Goal: Task Accomplishment & Management: Manage account settings

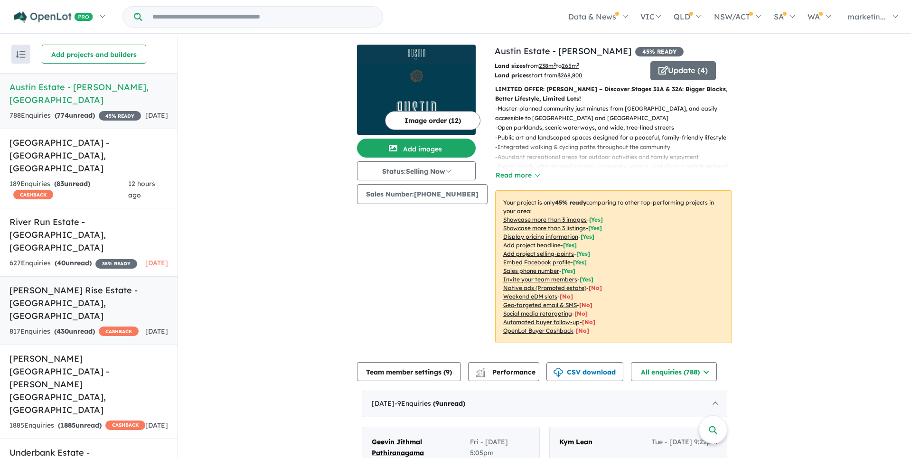
click at [60, 284] on h5 "Taylors Rise Estate - [GEOGRAPHIC_DATA] , [GEOGRAPHIC_DATA]" at bounding box center [88, 303] width 159 height 38
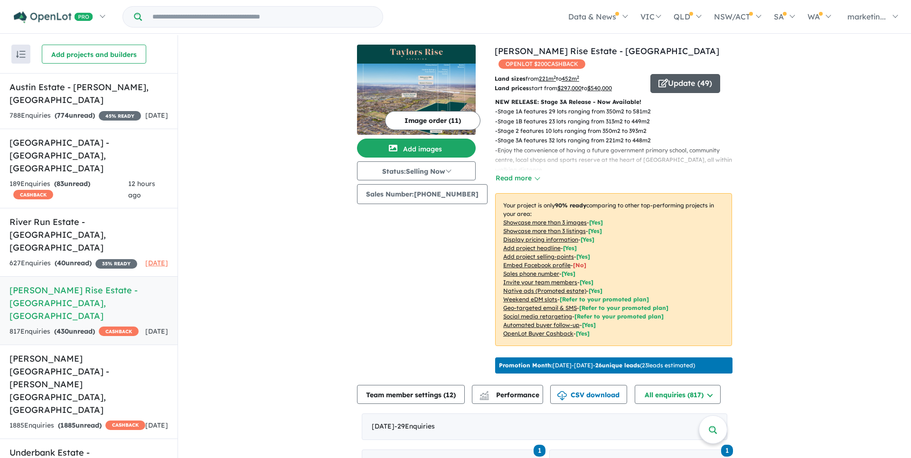
click at [704, 74] on button "Update ( 49 )" at bounding box center [686, 83] width 70 height 19
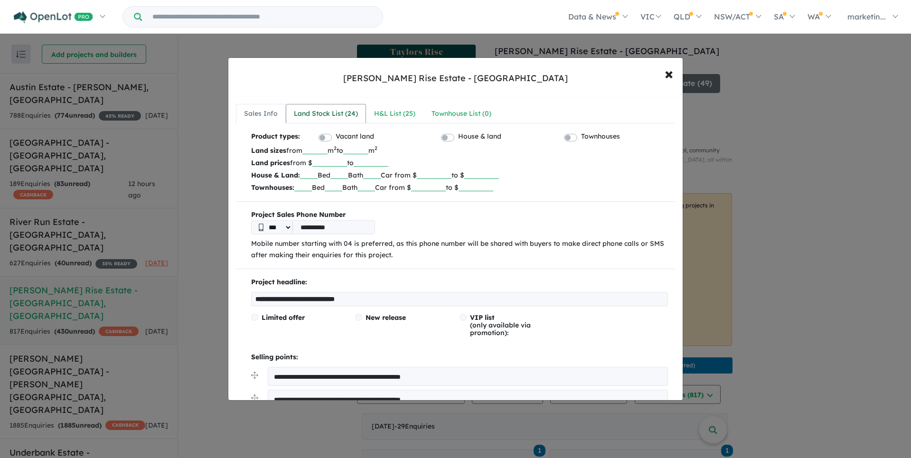
click at [344, 117] on div "Land Stock List ( 24 )" at bounding box center [326, 113] width 64 height 11
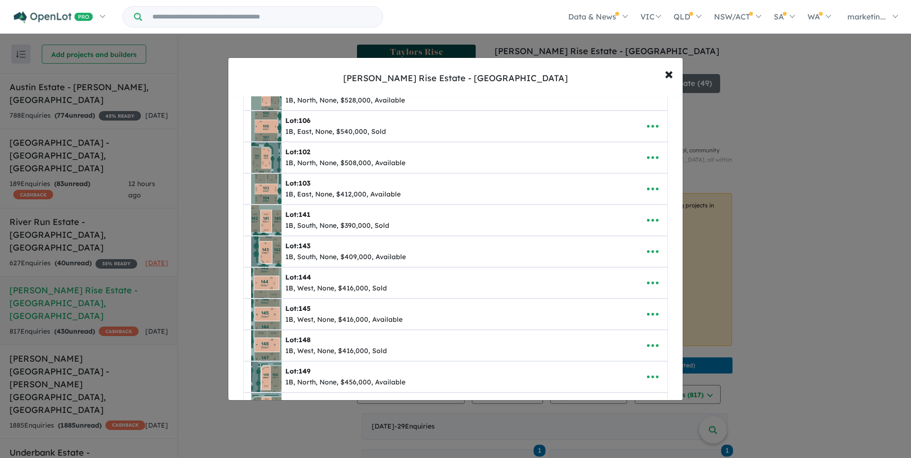
scroll to position [586, 0]
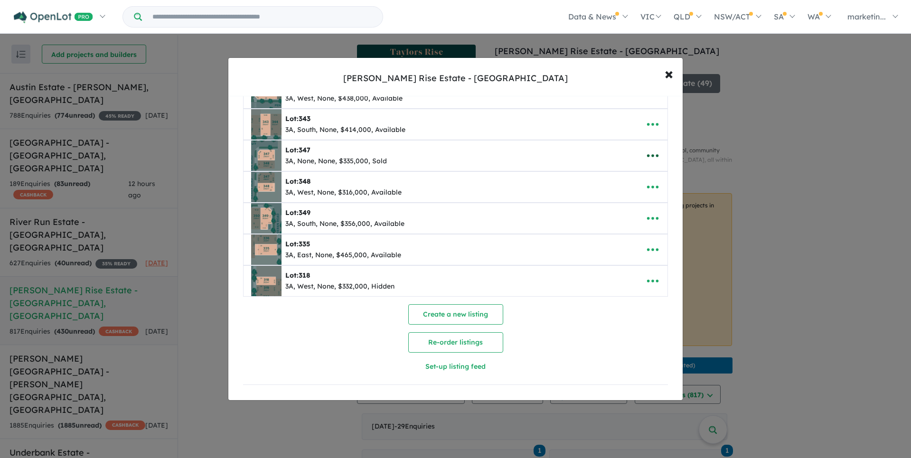
click at [657, 153] on icon "button" at bounding box center [653, 156] width 14 height 14
click at [620, 180] on link "Edit" at bounding box center [632, 179] width 70 height 22
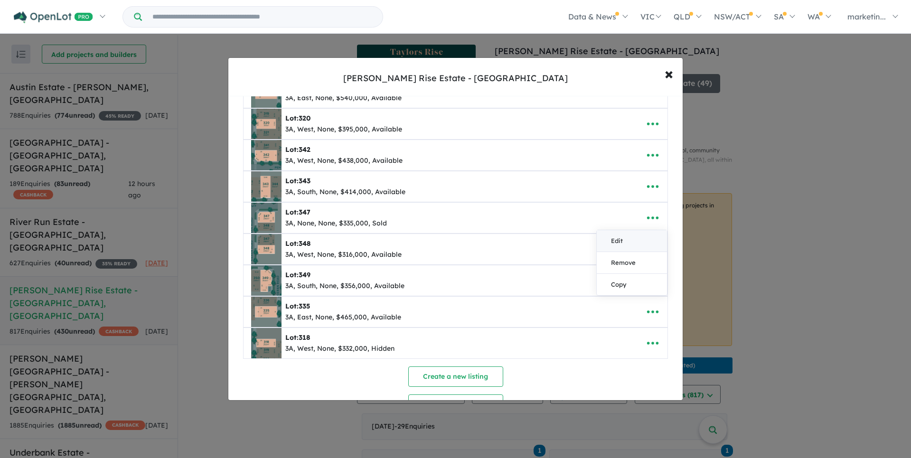
select select "****"
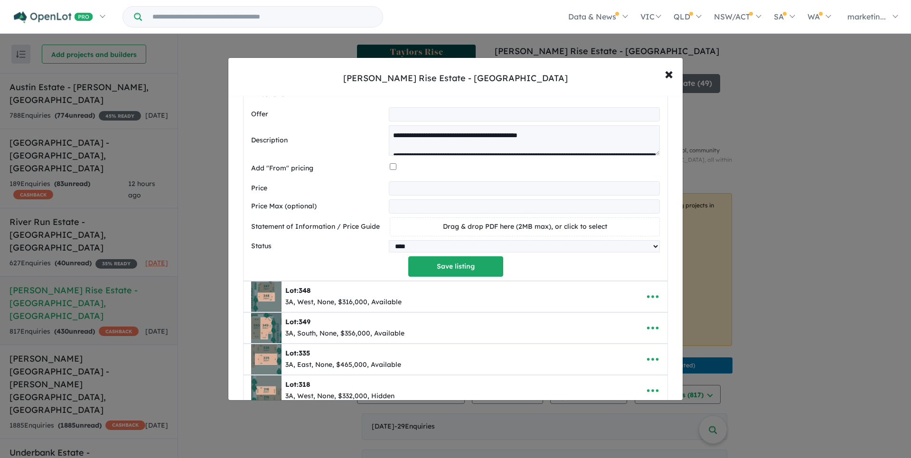
scroll to position [957, 0]
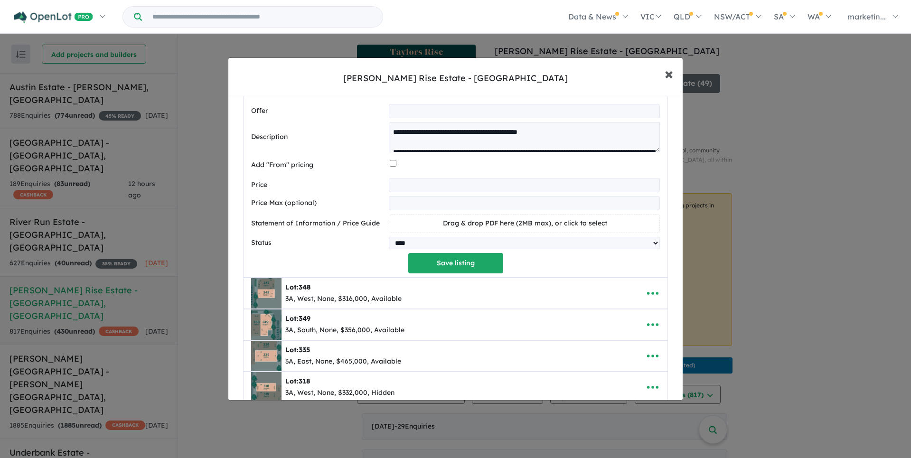
click at [671, 76] on span "×" at bounding box center [669, 73] width 9 height 20
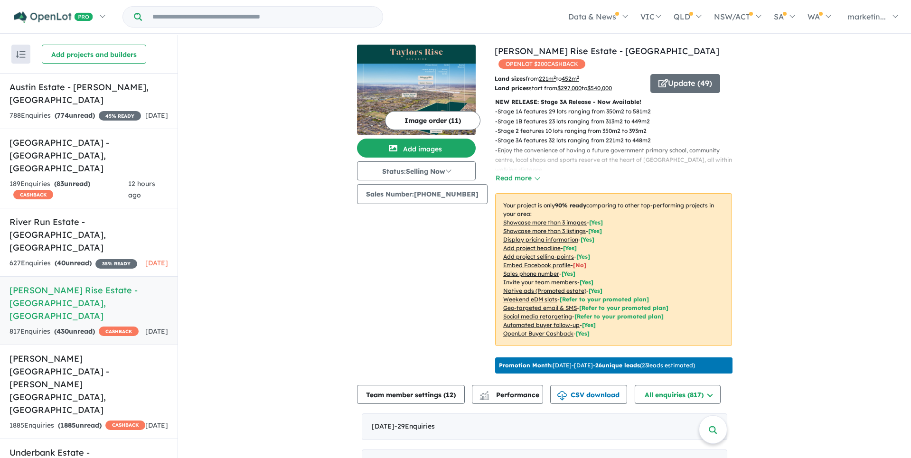
scroll to position [0, 0]
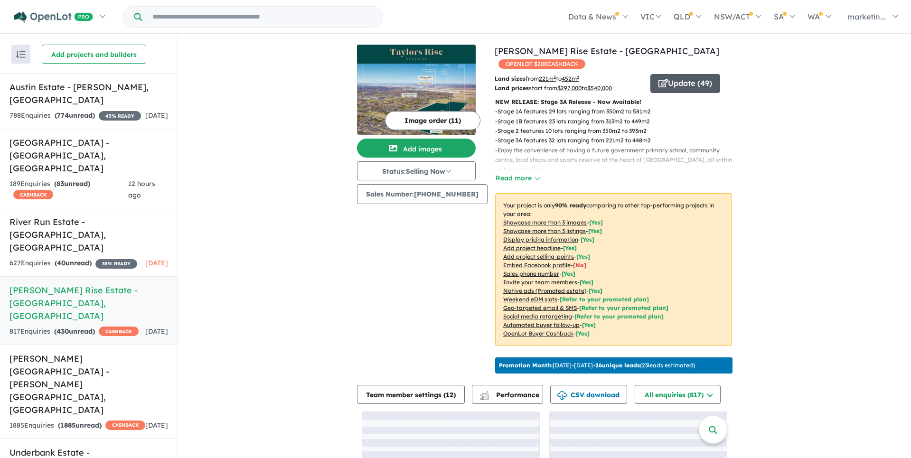
click at [677, 78] on button "Update ( 49 )" at bounding box center [686, 83] width 70 height 19
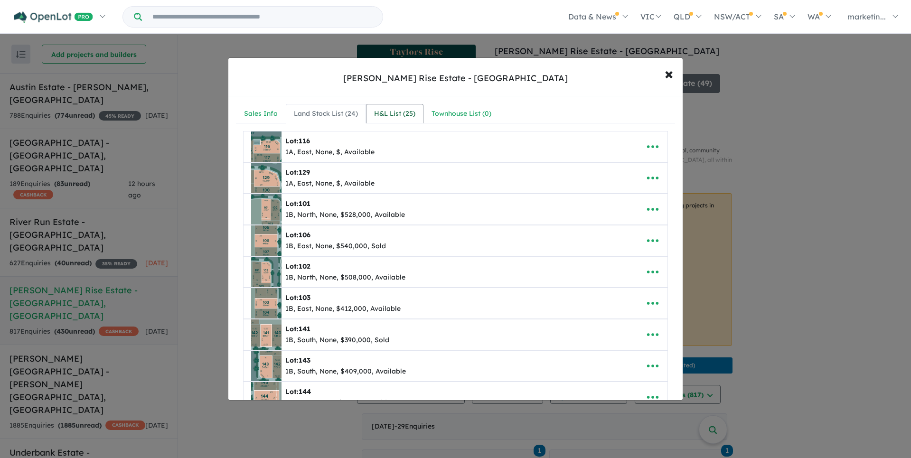
click at [378, 118] on div "H&L List ( 25 )" at bounding box center [394, 113] width 41 height 11
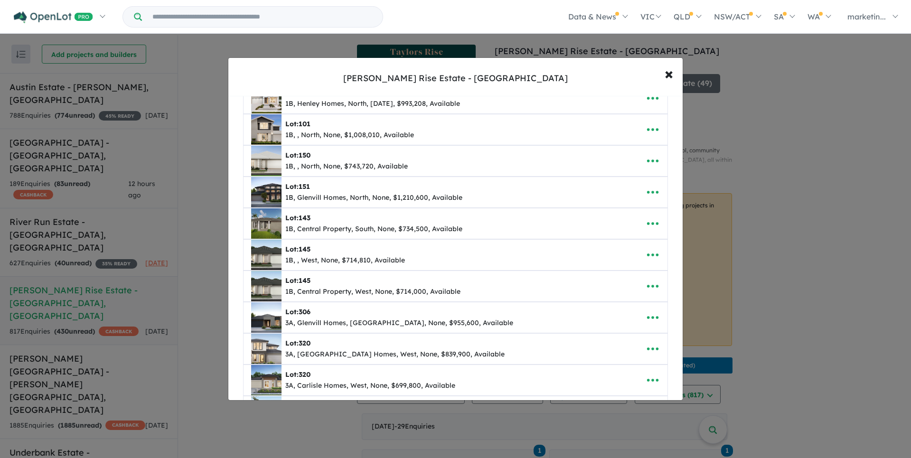
scroll to position [204, 0]
click at [669, 72] on span "×" at bounding box center [669, 73] width 9 height 20
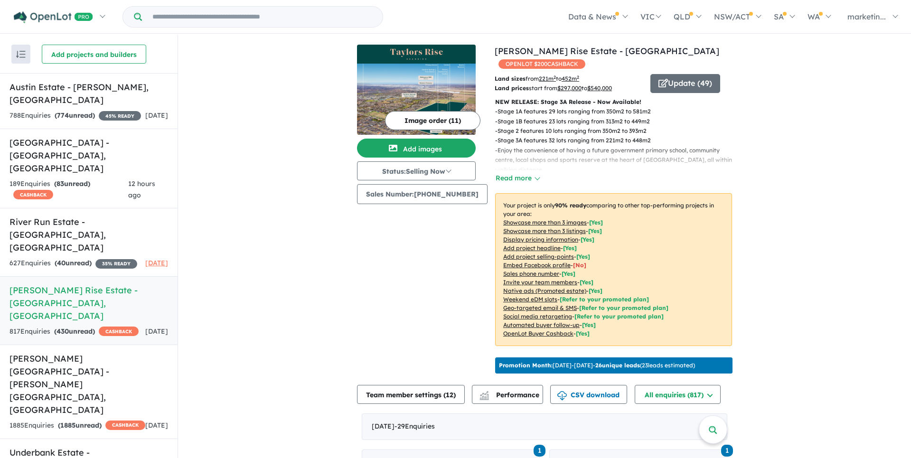
scroll to position [0, 0]
